Goal: Information Seeking & Learning: Learn about a topic

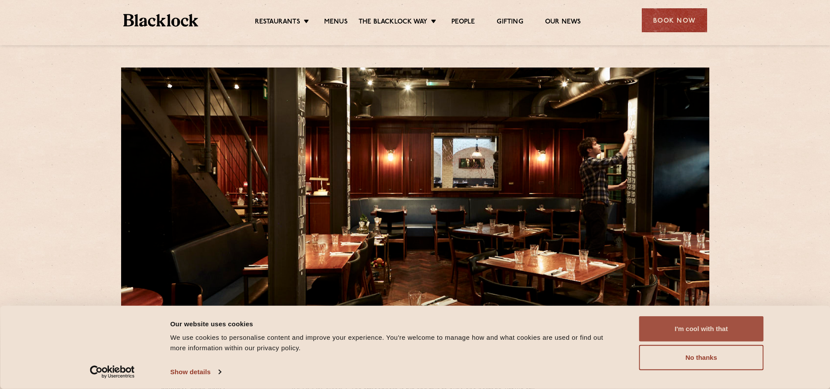
click at [744, 332] on button "I'm cool with that" at bounding box center [701, 328] width 125 height 25
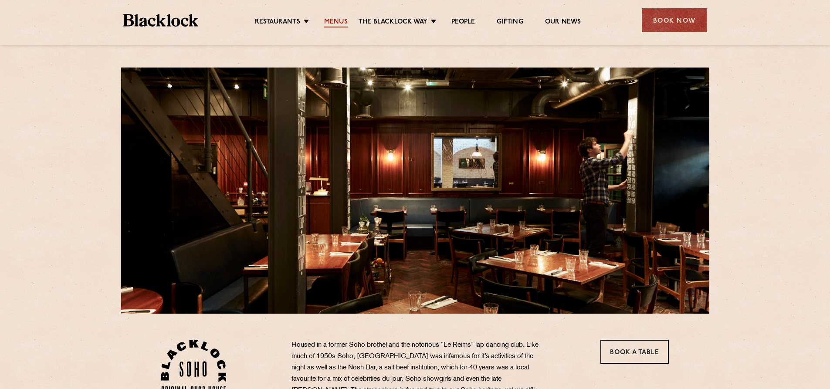
click at [339, 23] on link "Menus" at bounding box center [336, 23] width 24 height 10
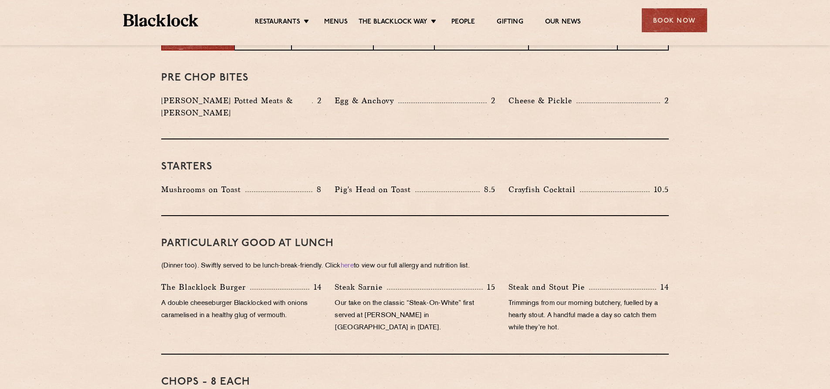
scroll to position [392, 0]
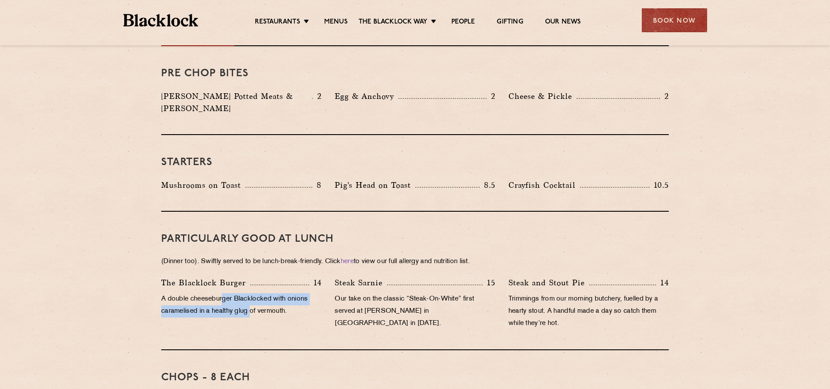
drag, startPoint x: 223, startPoint y: 282, endPoint x: 252, endPoint y: 300, distance: 34.0
click at [252, 300] on p "A double cheeseburger Blacklocked with onions caramelised in a healthy glug of …" at bounding box center [241, 305] width 160 height 24
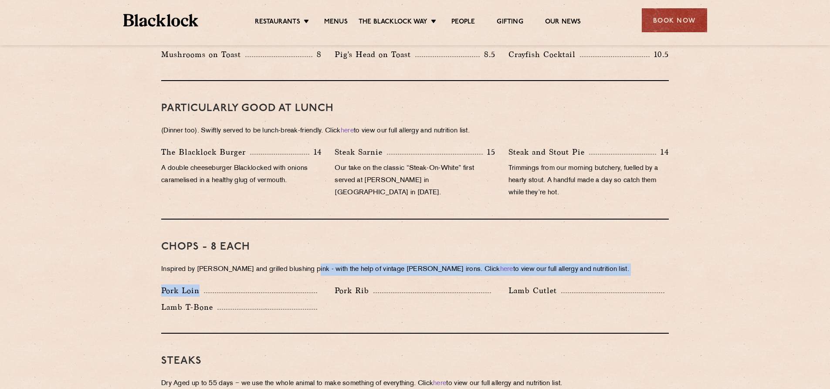
drag, startPoint x: 306, startPoint y: 251, endPoint x: 319, endPoint y: 273, distance: 25.0
click at [319, 273] on div "Chops - 8 each Inspired by [PERSON_NAME] and grilled blushing pink - with the h…" at bounding box center [415, 277] width 508 height 114
click at [319, 285] on div "Pork Loin" at bounding box center [241, 291] width 160 height 12
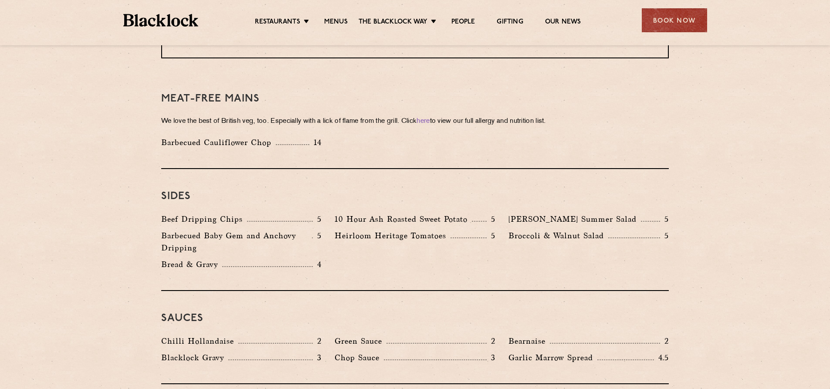
scroll to position [1220, 0]
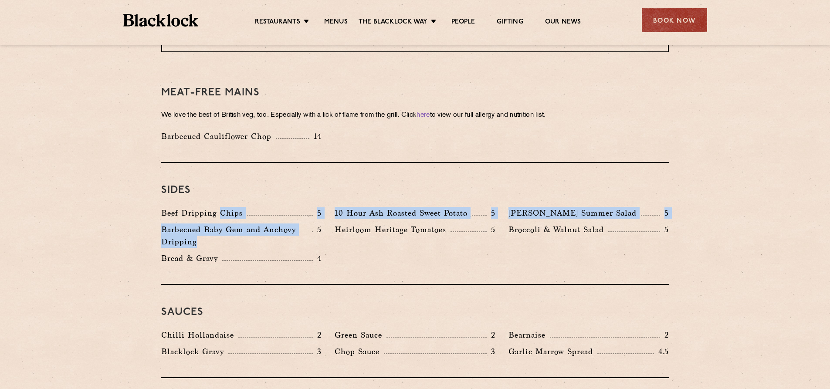
drag, startPoint x: 220, startPoint y: 193, endPoint x: 254, endPoint y: 223, distance: 46.0
click at [254, 223] on div "Beef Dripping Chips 5 10 Hour Ash Roasted Sweet Potato 5 [PERSON_NAME] Summer S…" at bounding box center [415, 238] width 521 height 62
click at [254, 224] on p "Barbecued Baby Gem and Anchovy Dripping" at bounding box center [236, 236] width 151 height 24
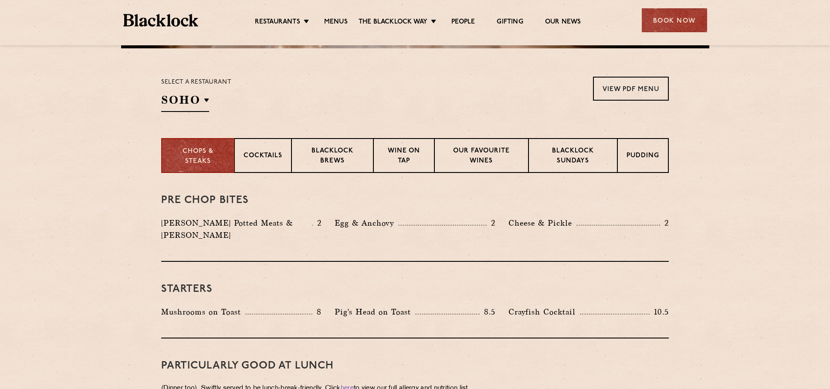
scroll to position [174, 0]
